Goal: Information Seeking & Learning: Learn about a topic

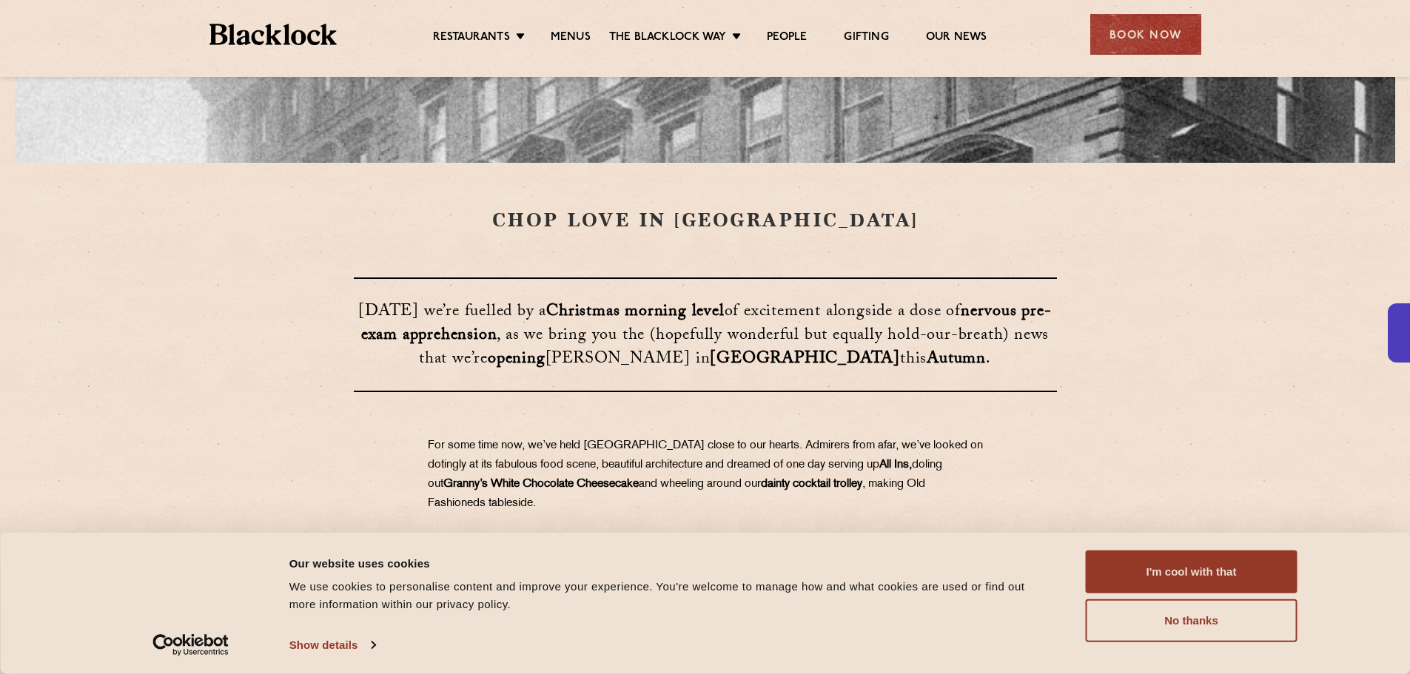
scroll to position [740, 0]
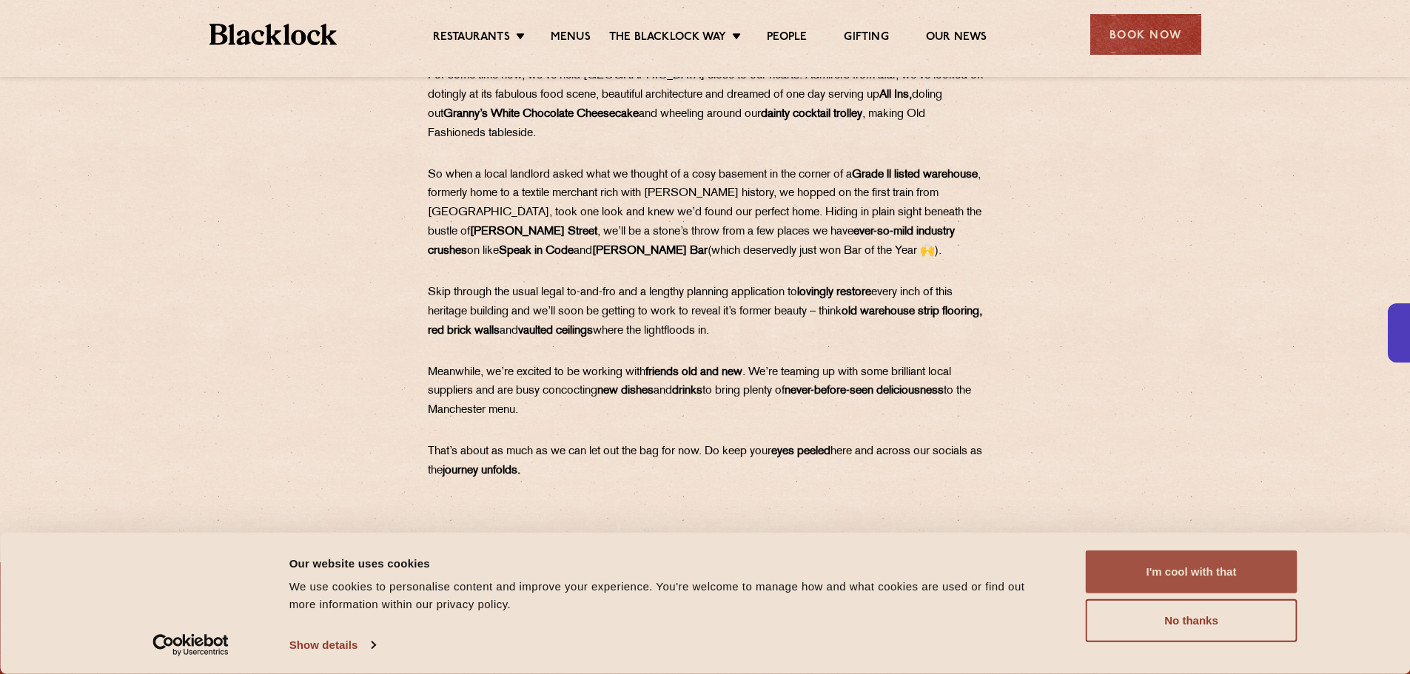
click at [1199, 560] on button "I'm cool with that" at bounding box center [1192, 572] width 212 height 43
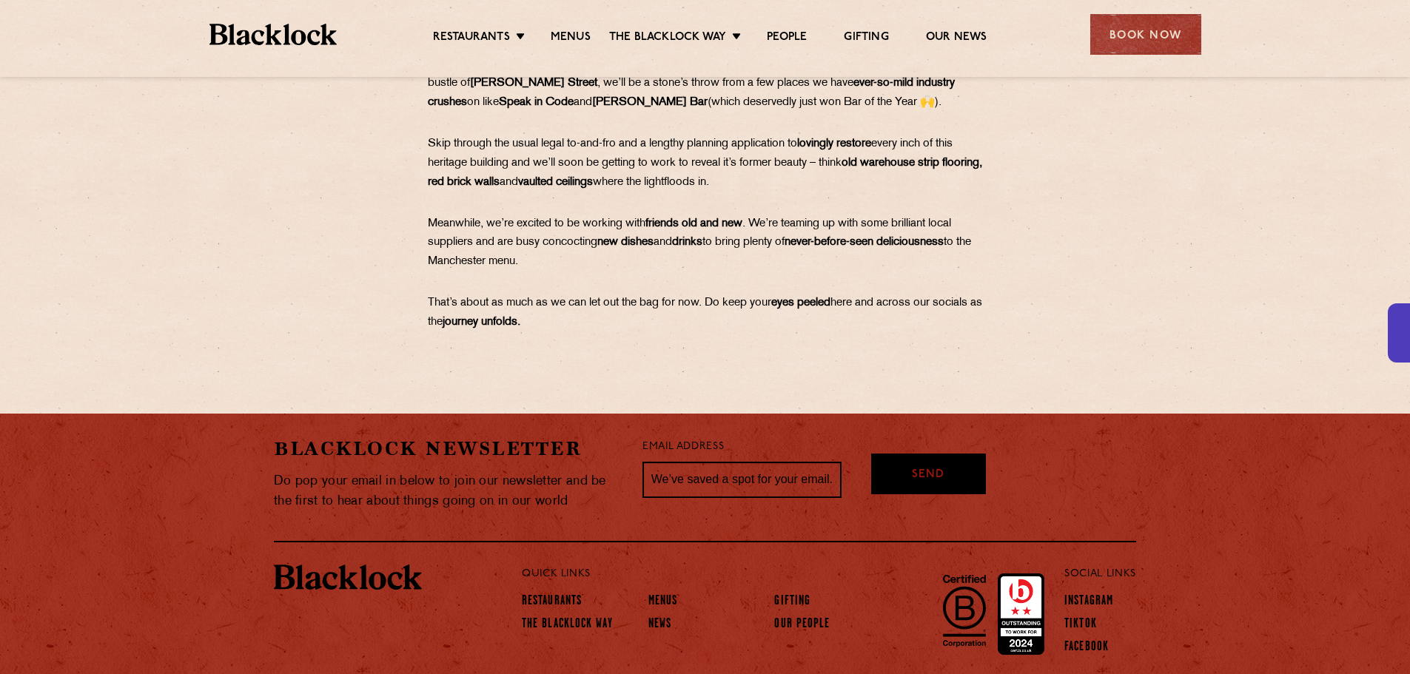
scroll to position [949, 0]
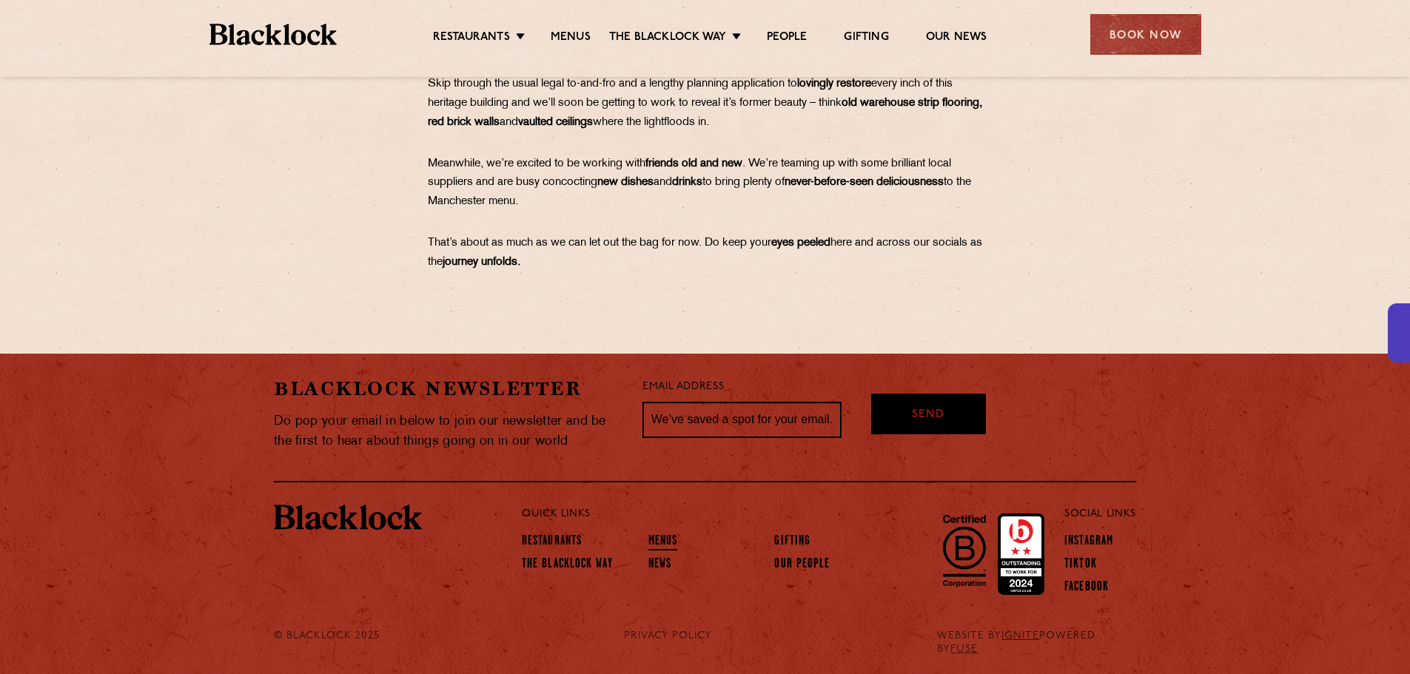
click at [648, 537] on link "Menus" at bounding box center [663, 542] width 30 height 16
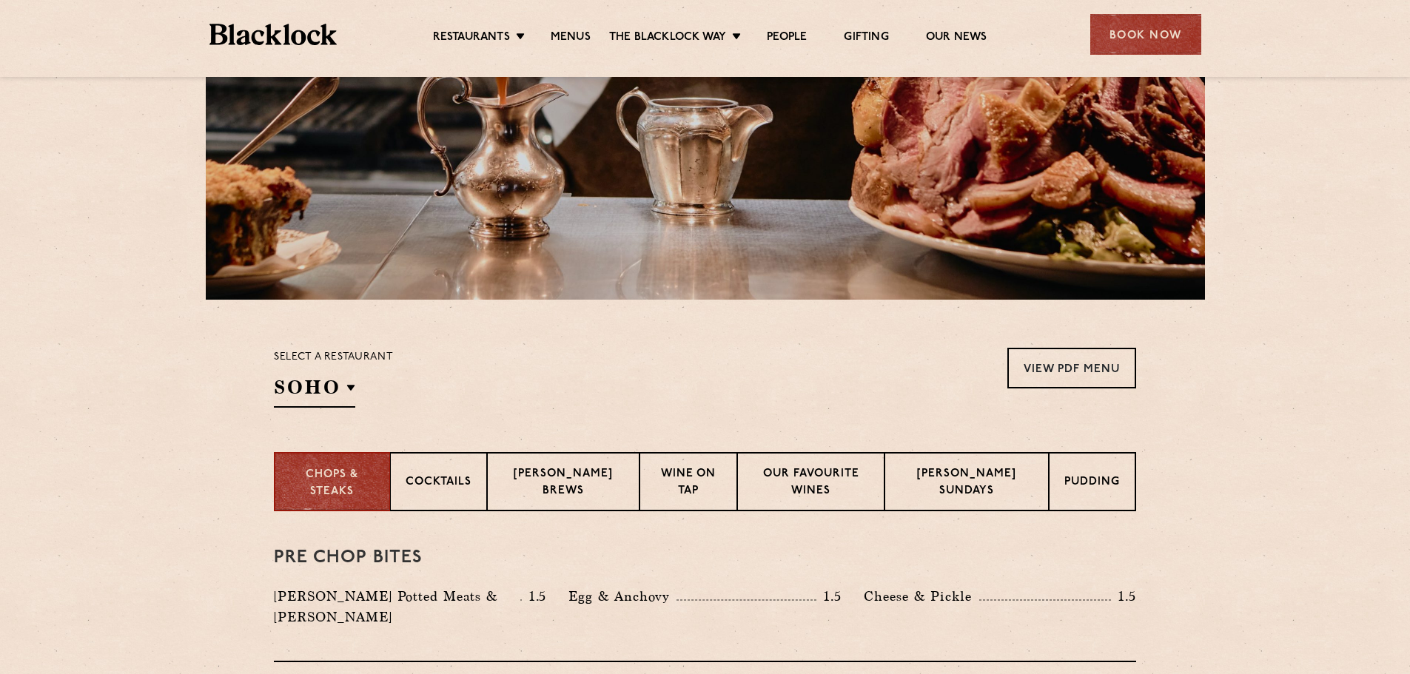
scroll to position [370, 0]
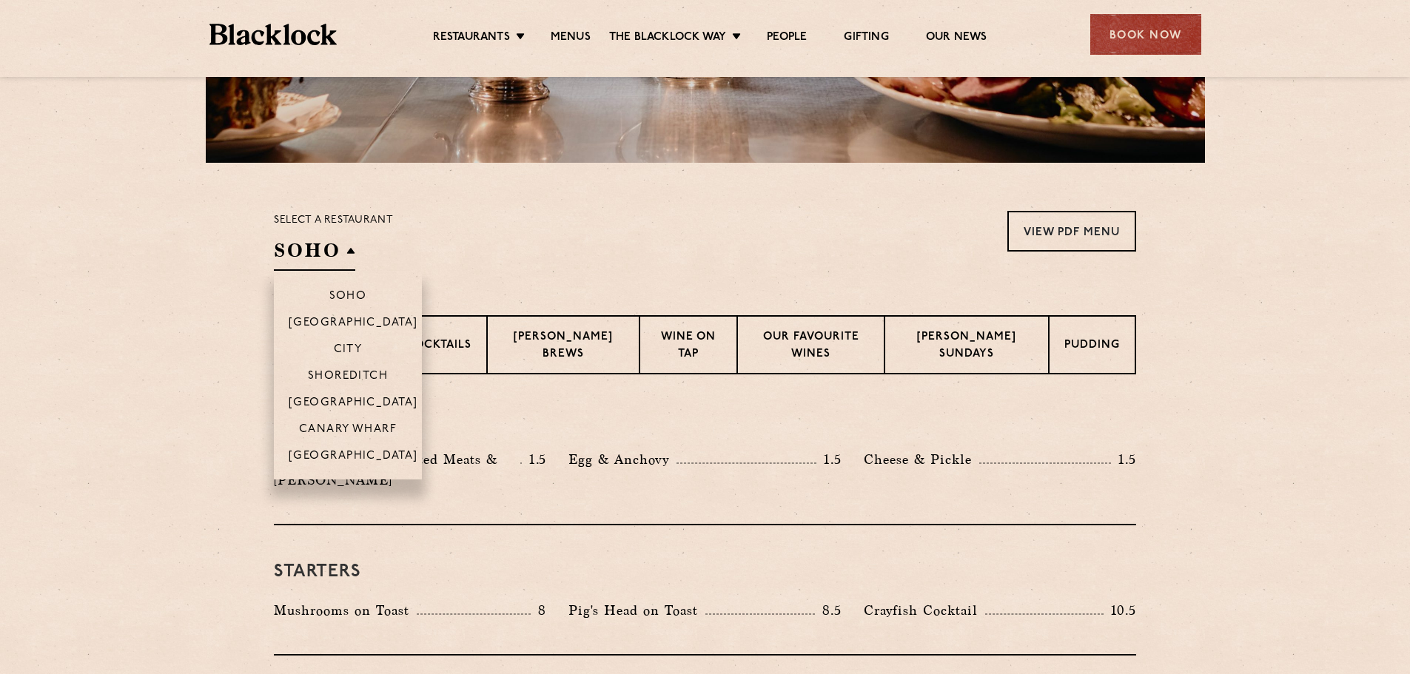
click at [345, 248] on h2 "SOHO" at bounding box center [314, 254] width 81 height 33
click at [343, 455] on p "[GEOGRAPHIC_DATA]" at bounding box center [354, 457] width 130 height 15
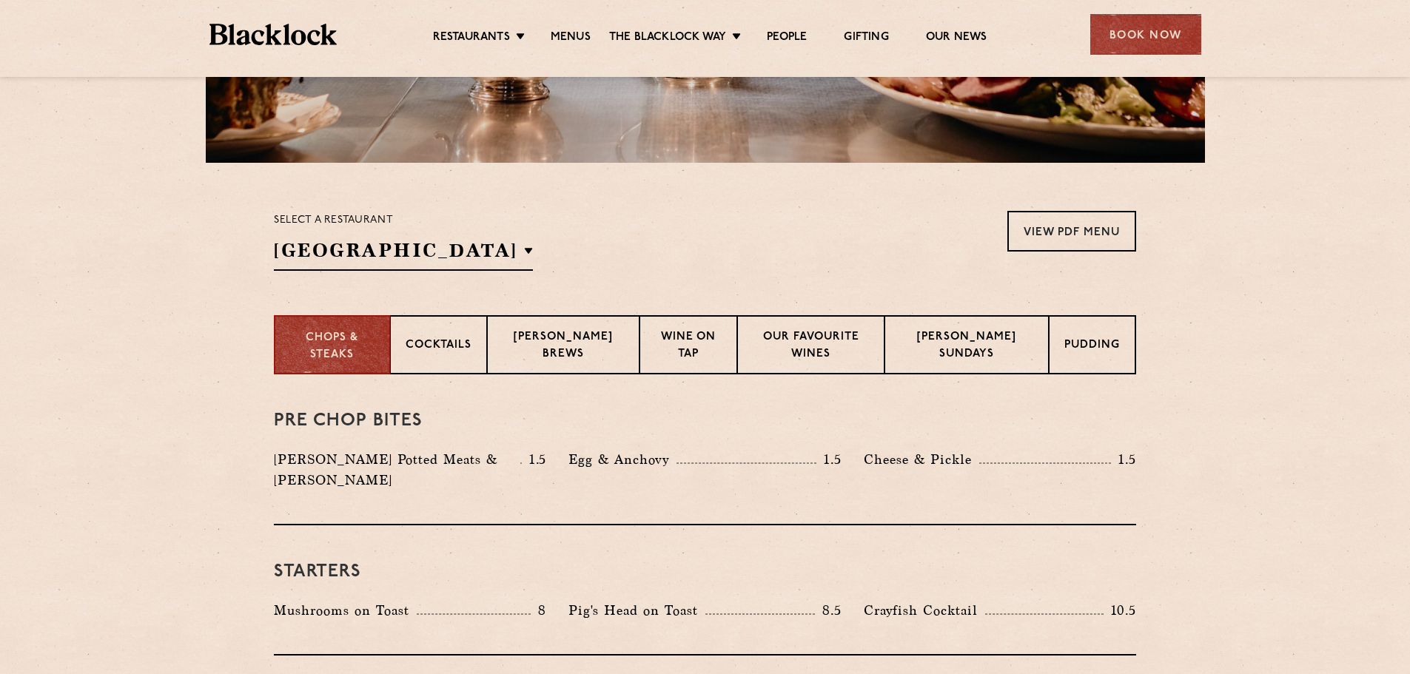
click at [568, 221] on div "Select a restaurant Manchester Soho Birmingham City Shoreditch Covent Garden Ca…" at bounding box center [705, 241] width 862 height 60
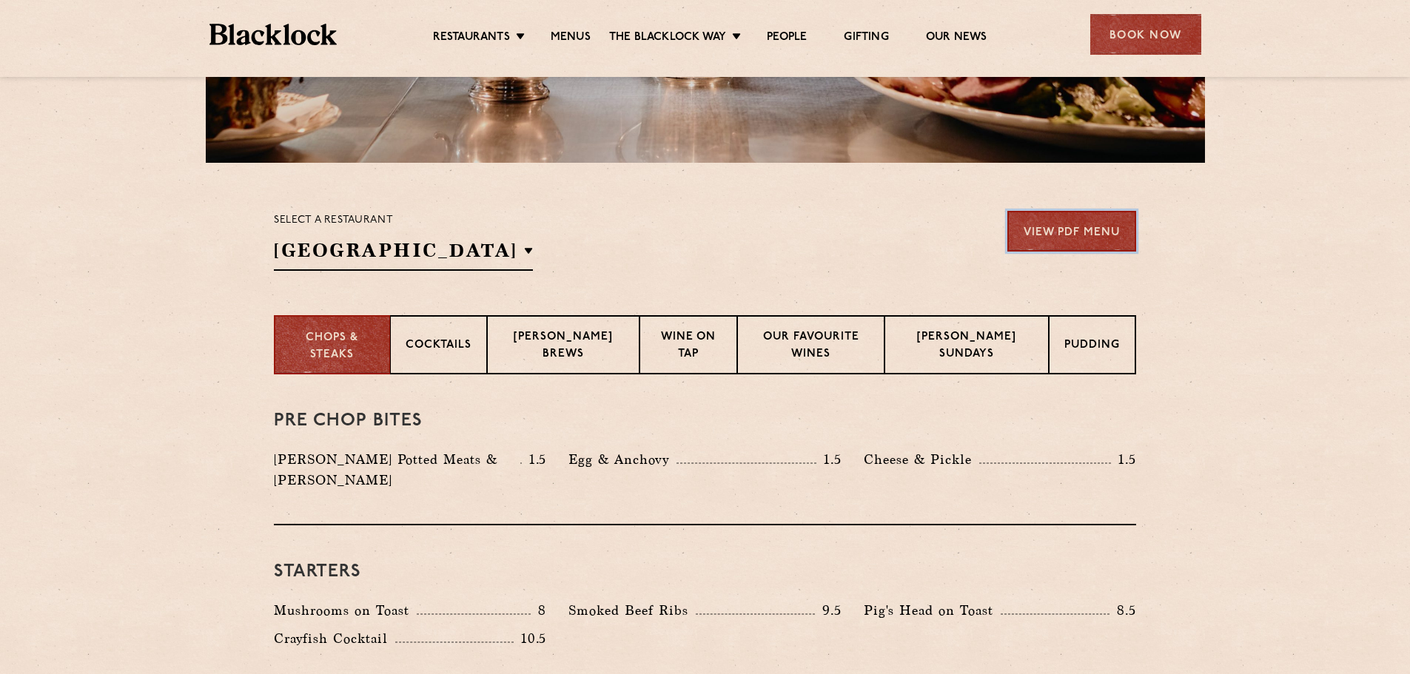
click at [1066, 233] on link "View PDF Menu" at bounding box center [1071, 231] width 129 height 41
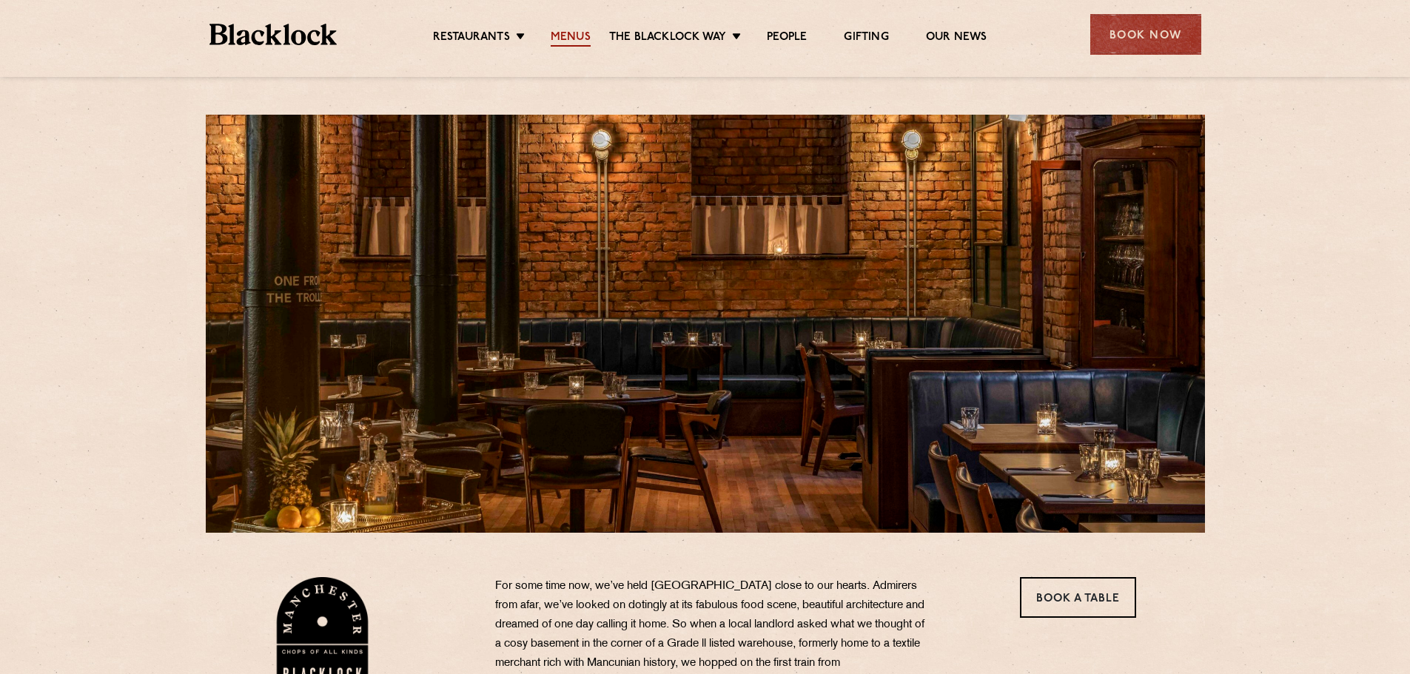
click at [568, 41] on link "Menus" at bounding box center [571, 38] width 40 height 16
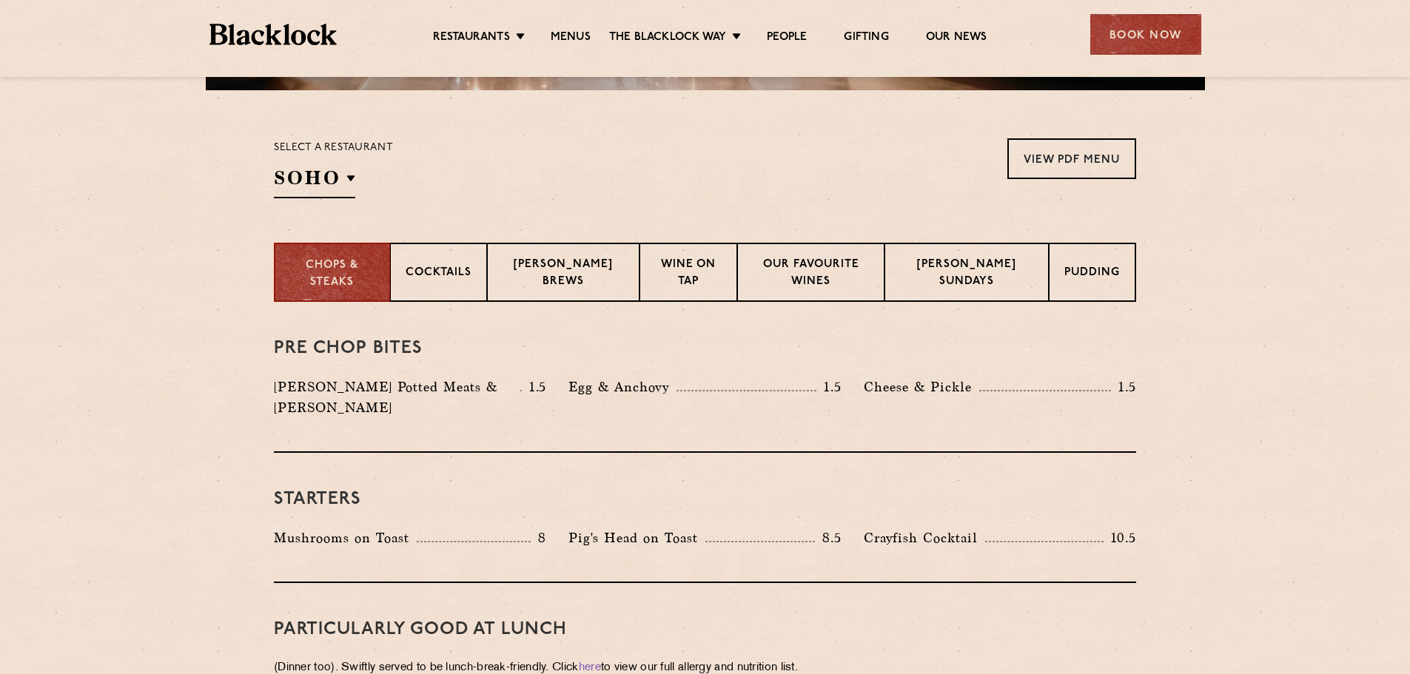
scroll to position [444, 0]
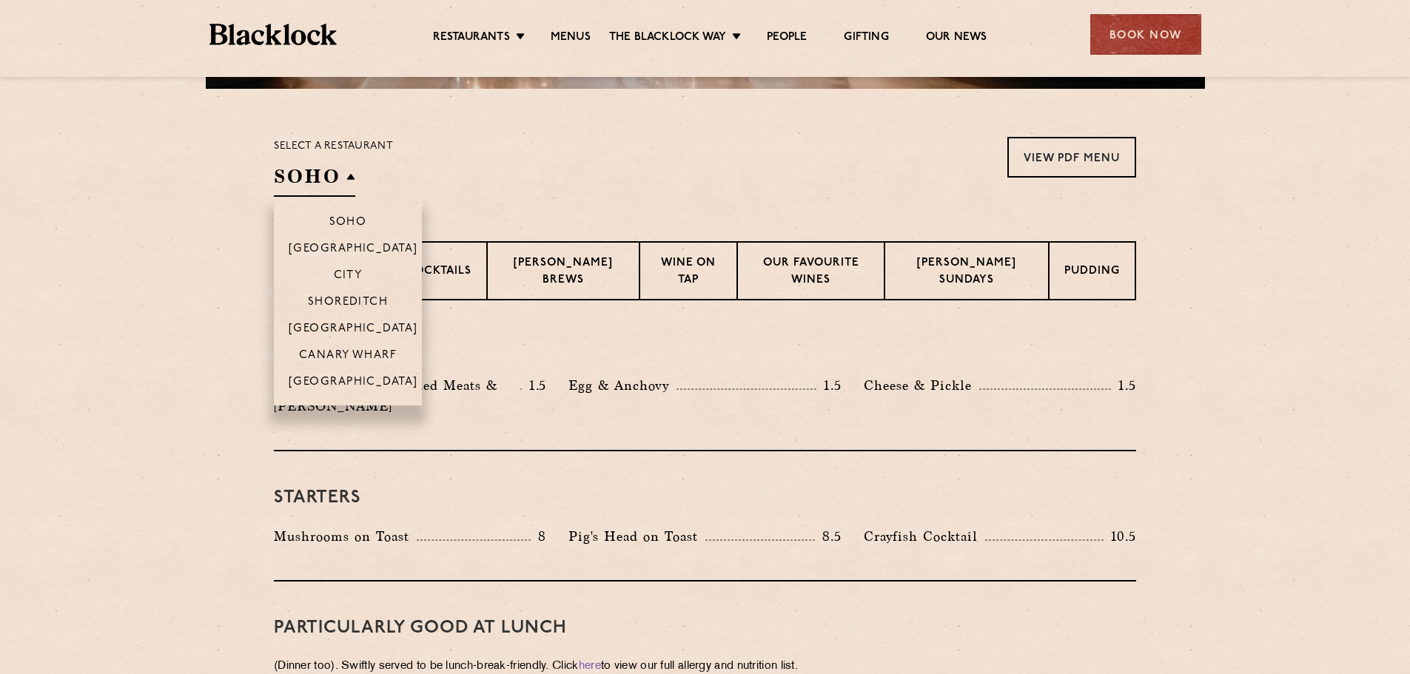
click at [325, 176] on h2 "SOHO" at bounding box center [314, 180] width 81 height 33
click at [350, 384] on p "[GEOGRAPHIC_DATA]" at bounding box center [354, 383] width 130 height 15
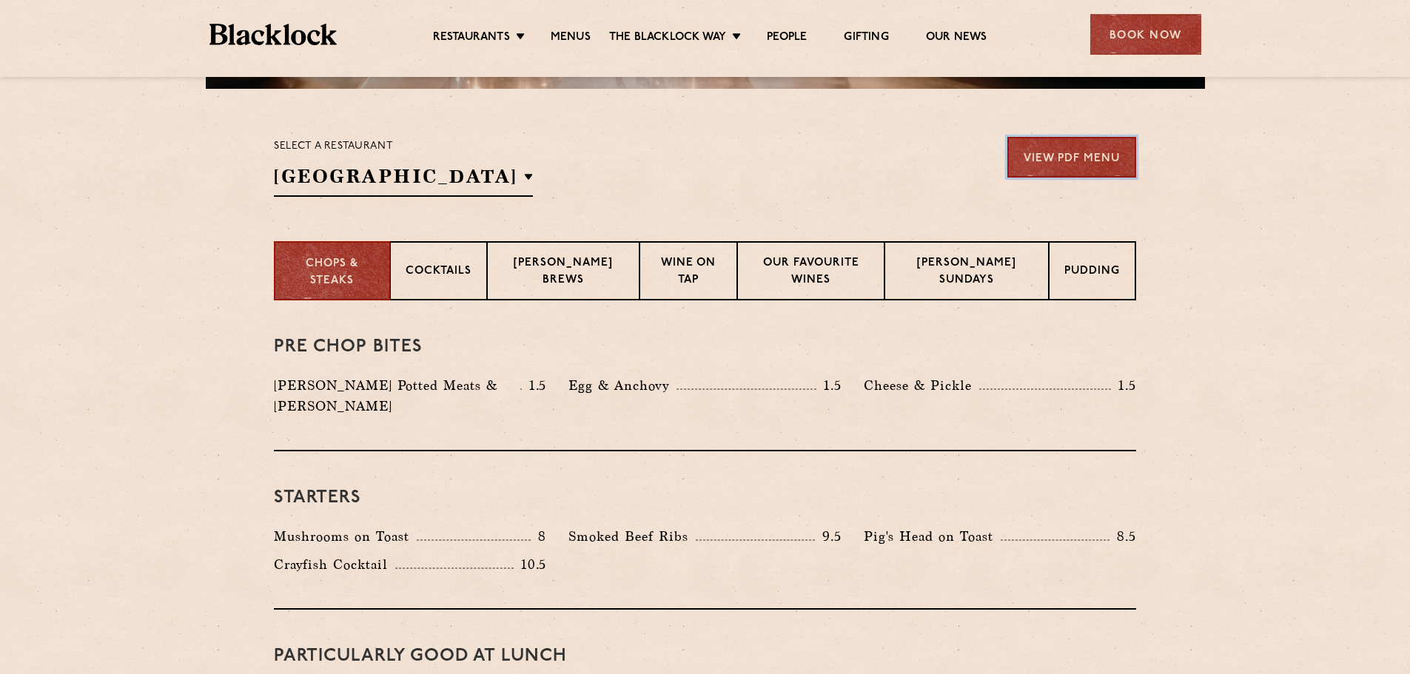
click at [1087, 167] on link "View PDF Menu" at bounding box center [1071, 157] width 129 height 41
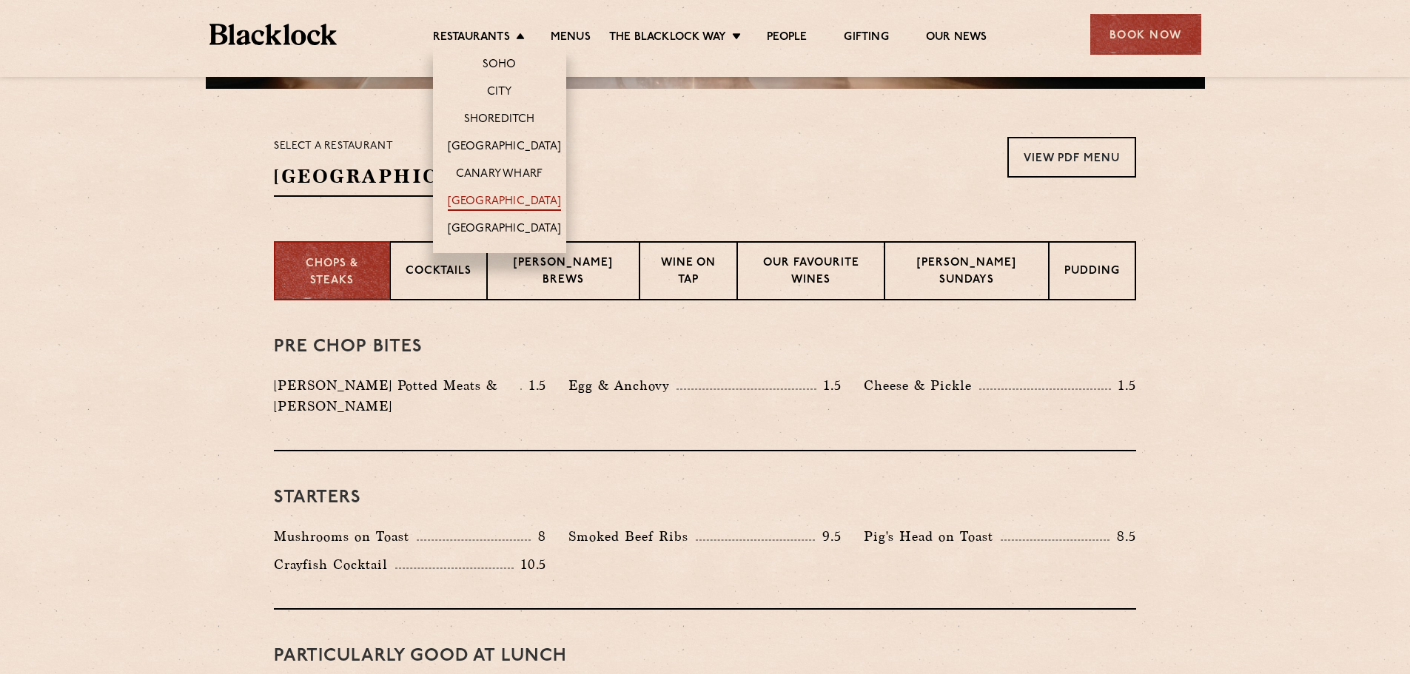
click at [489, 209] on link "[GEOGRAPHIC_DATA]" at bounding box center [504, 203] width 113 height 16
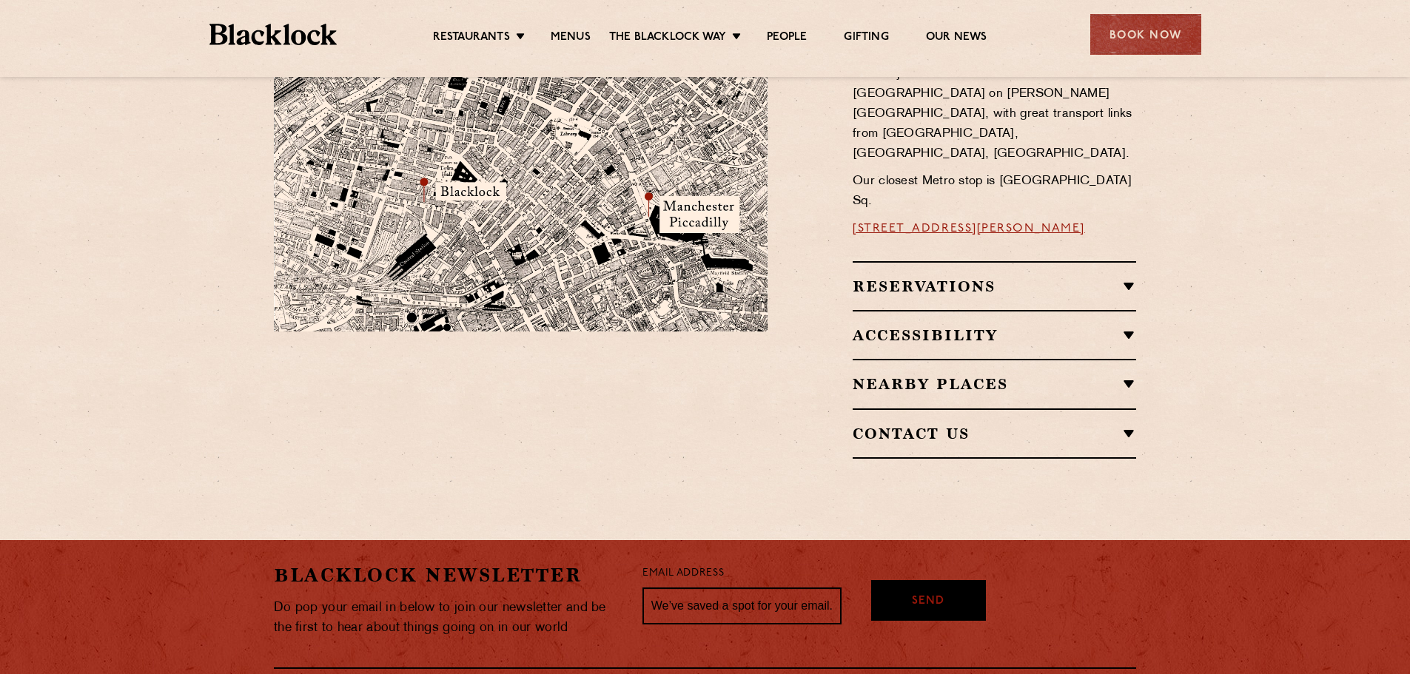
scroll to position [1060, 0]
